Goal: Navigation & Orientation: Understand site structure

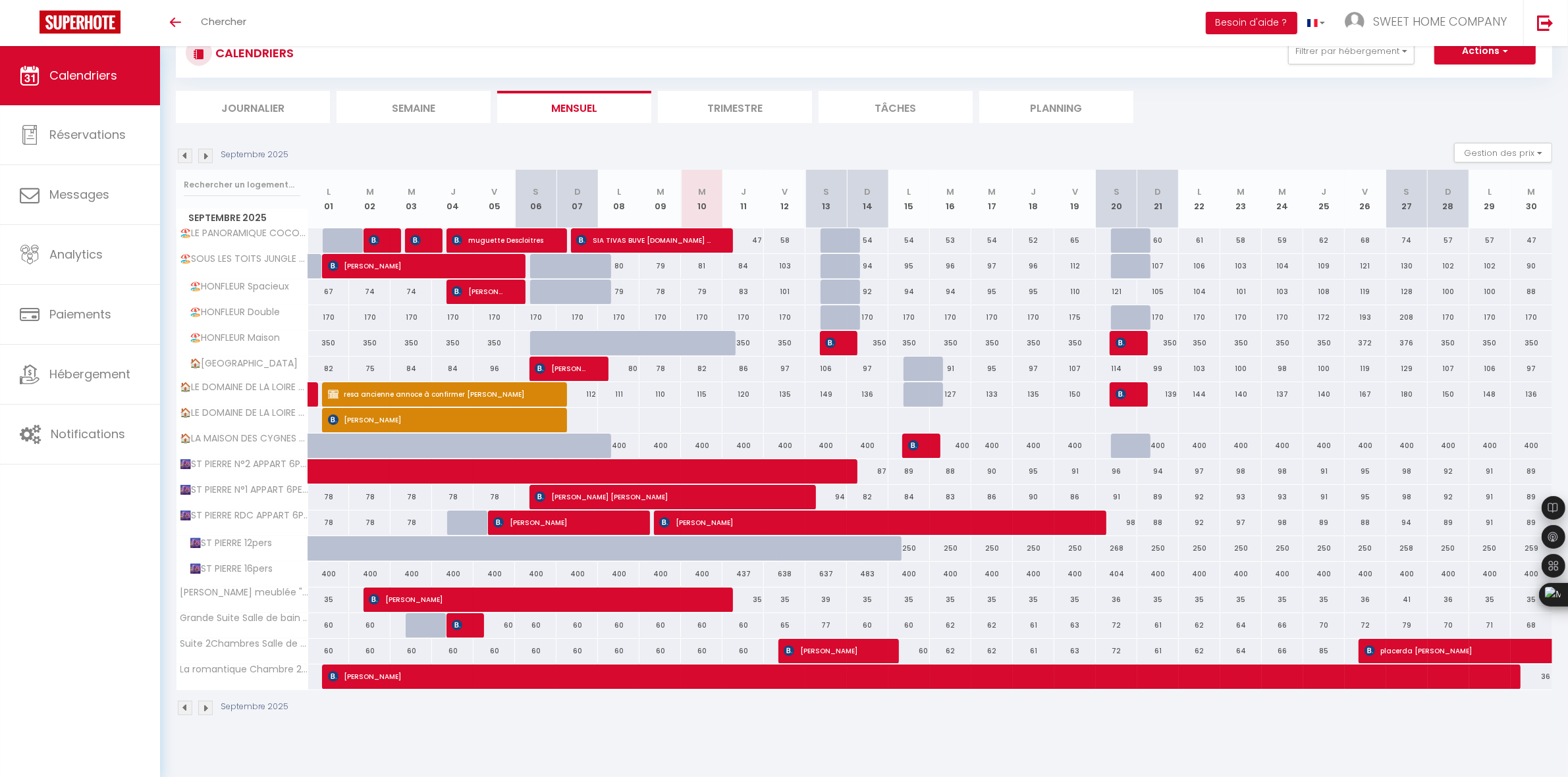
click at [710, 106] on li "Trimestre" at bounding box center [734, 107] width 154 height 33
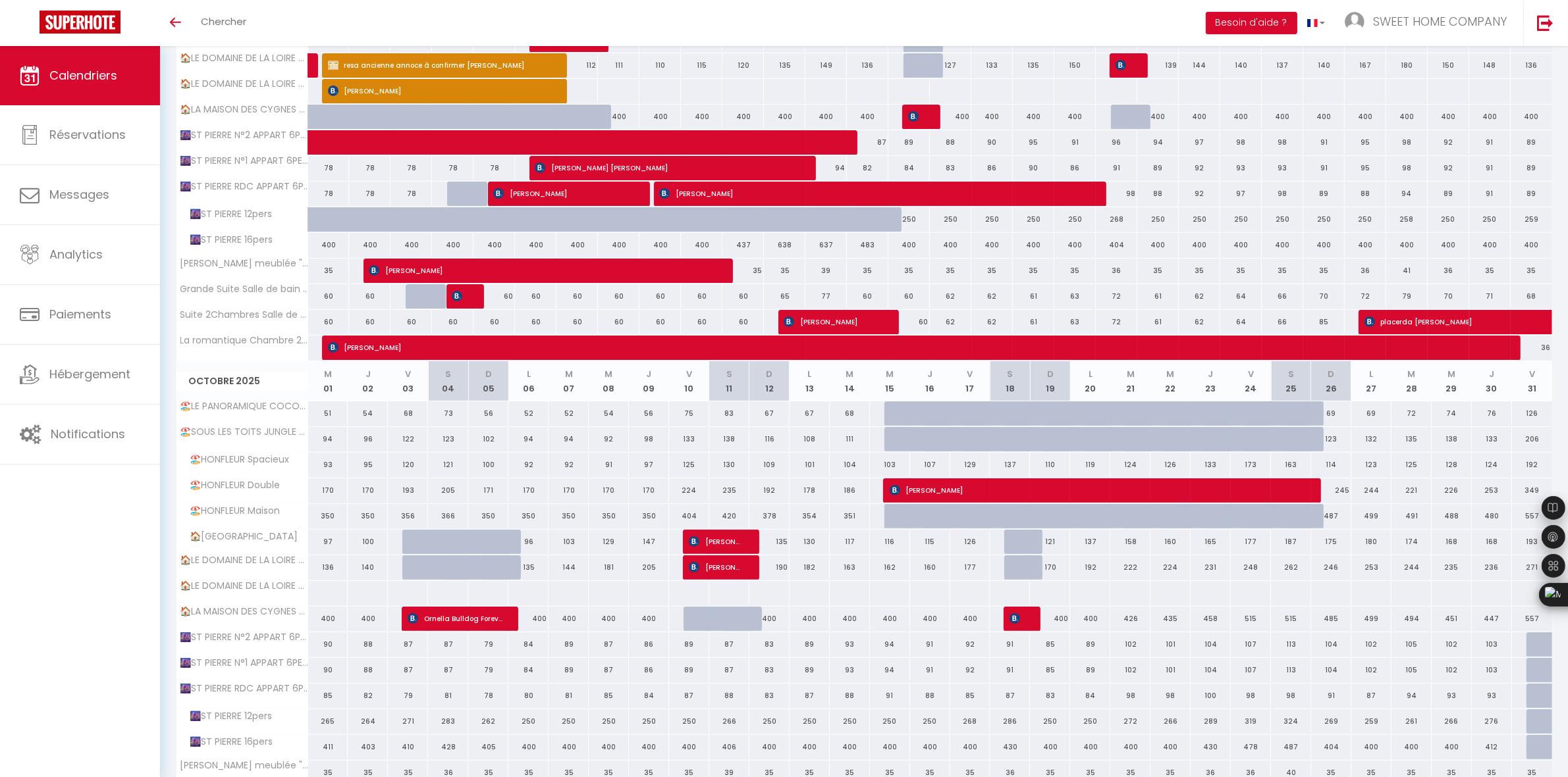
scroll to position [46, 0]
